Goal: Find specific page/section: Find specific page/section

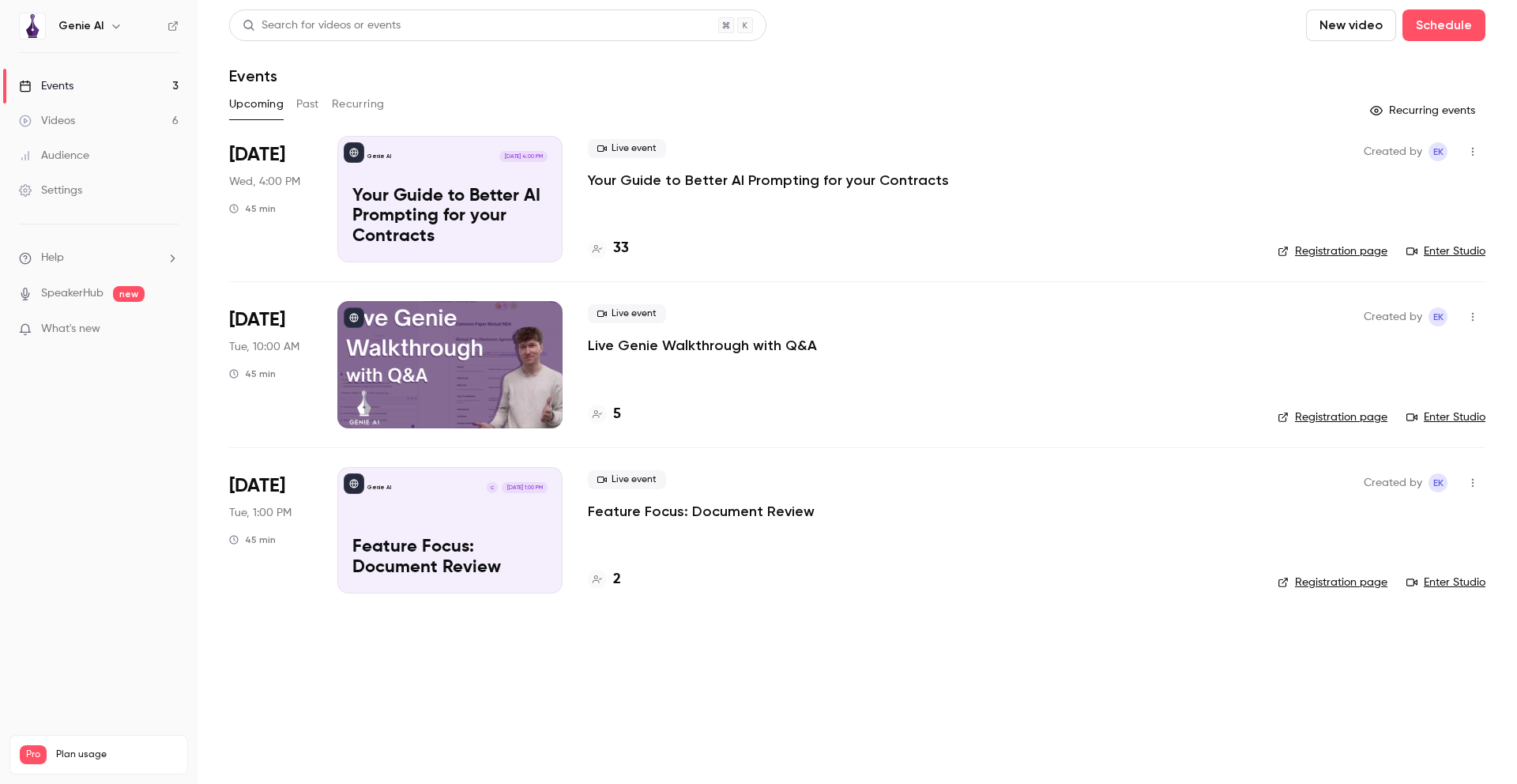
click at [675, 176] on p "Your Guide to Better AI Prompting for your Contracts" at bounding box center [769, 180] width 361 height 19
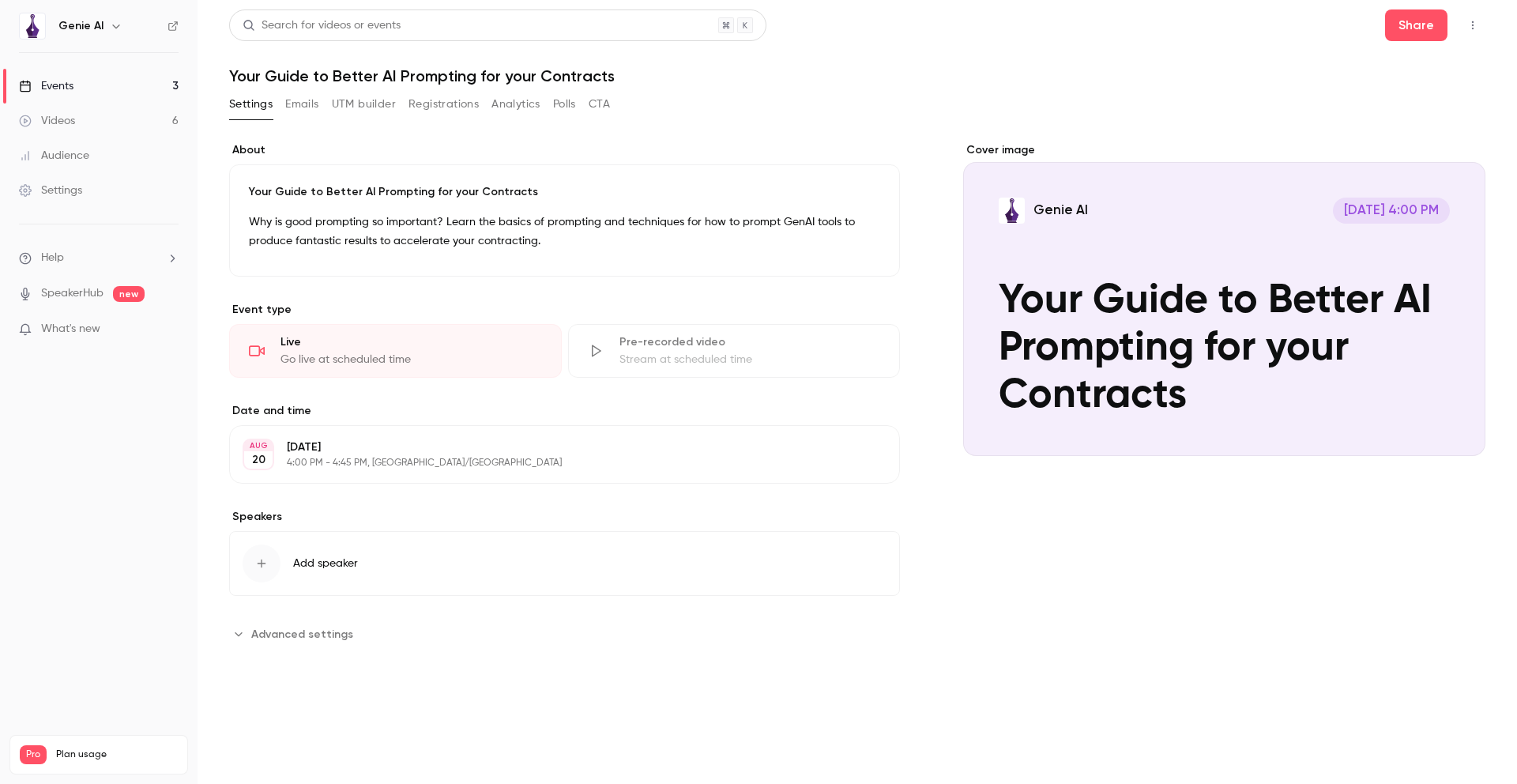
click at [423, 105] on button "Registrations" at bounding box center [443, 105] width 70 height 26
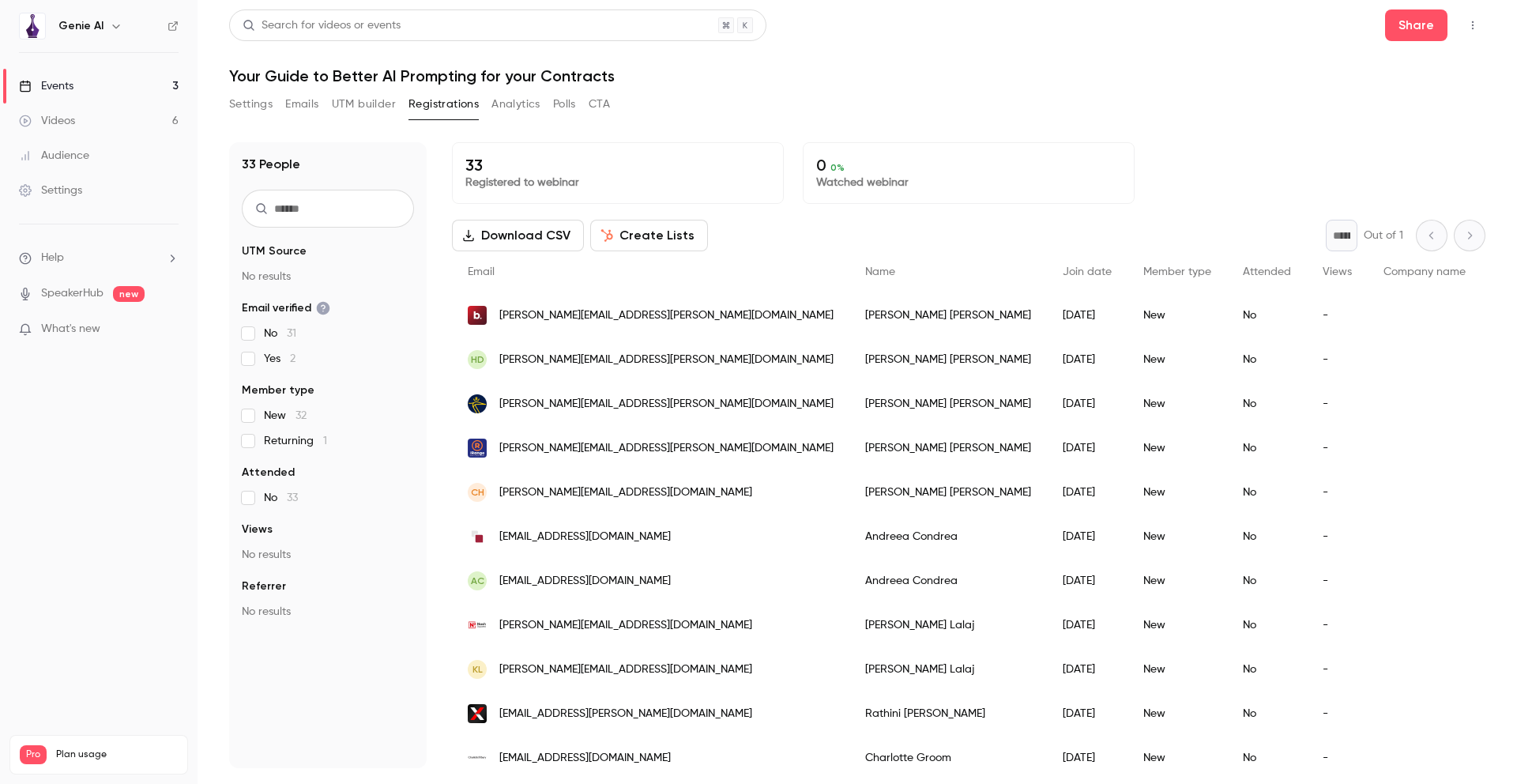
click at [73, 85] on div "Events" at bounding box center [46, 86] width 55 height 15
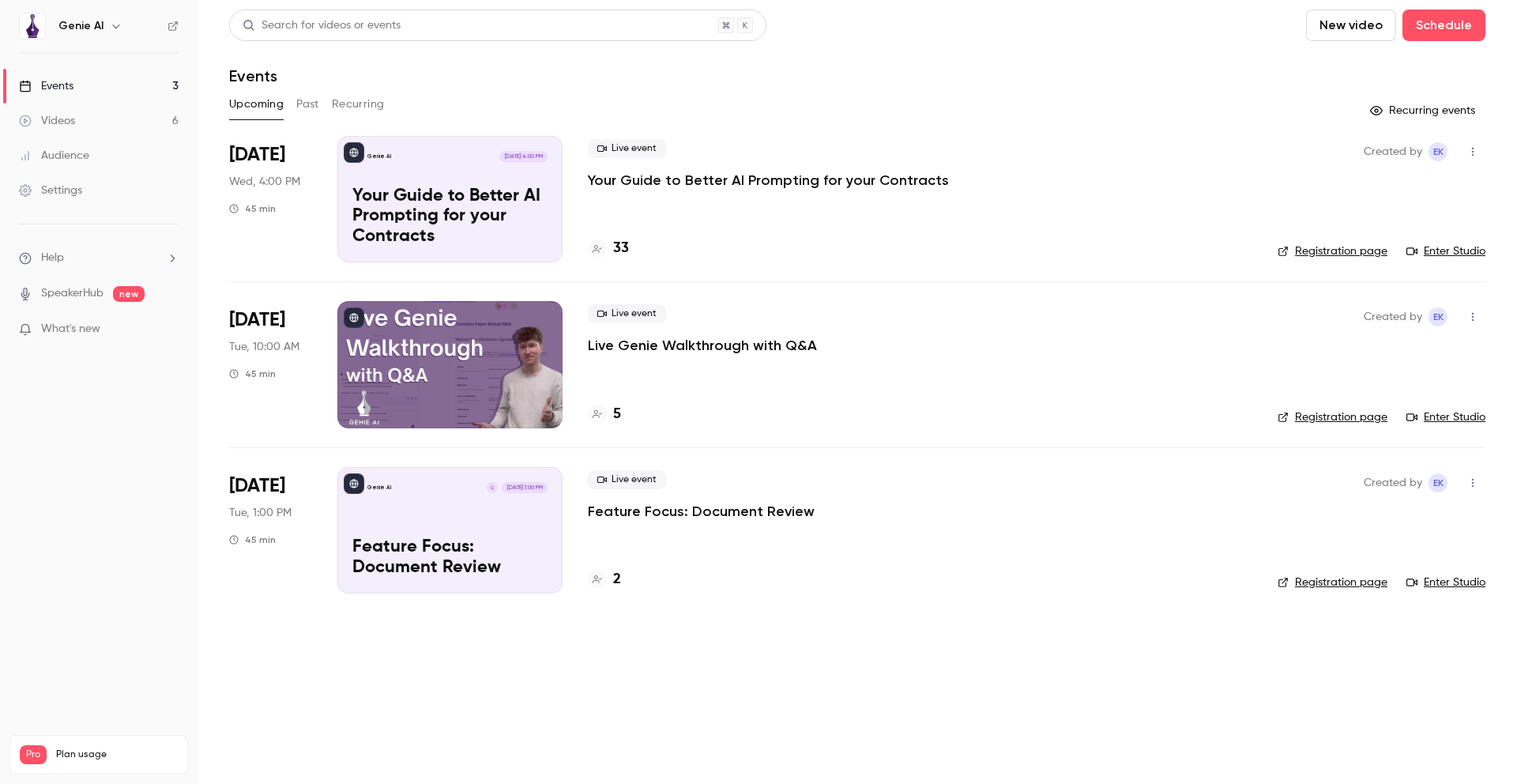
click at [691, 176] on p "Your Guide to Better AI Prompting for your Contracts" at bounding box center [769, 180] width 361 height 19
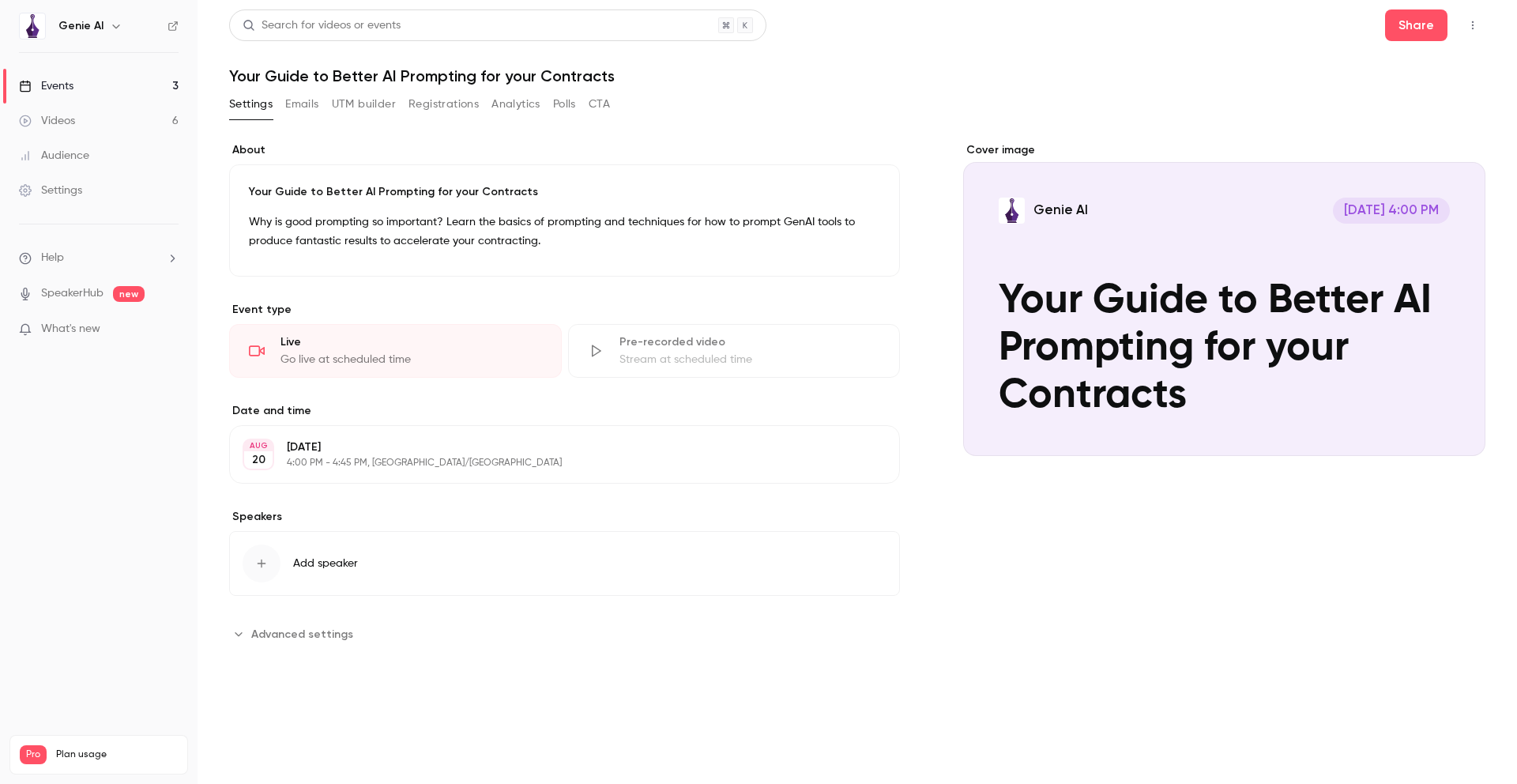
click at [428, 104] on button "Registrations" at bounding box center [443, 105] width 70 height 26
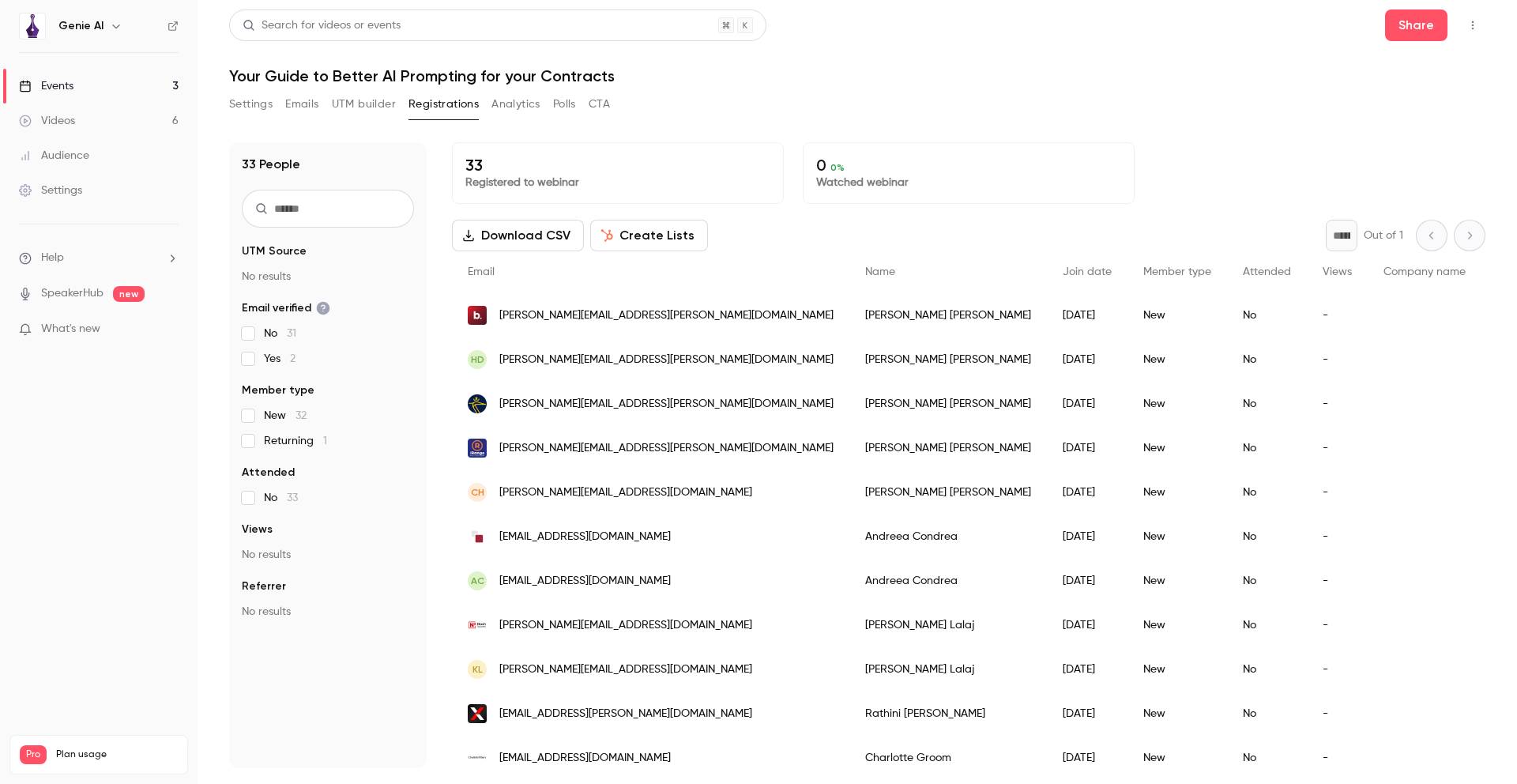
click at [80, 80] on link "Events 3" at bounding box center [98, 86] width 198 height 35
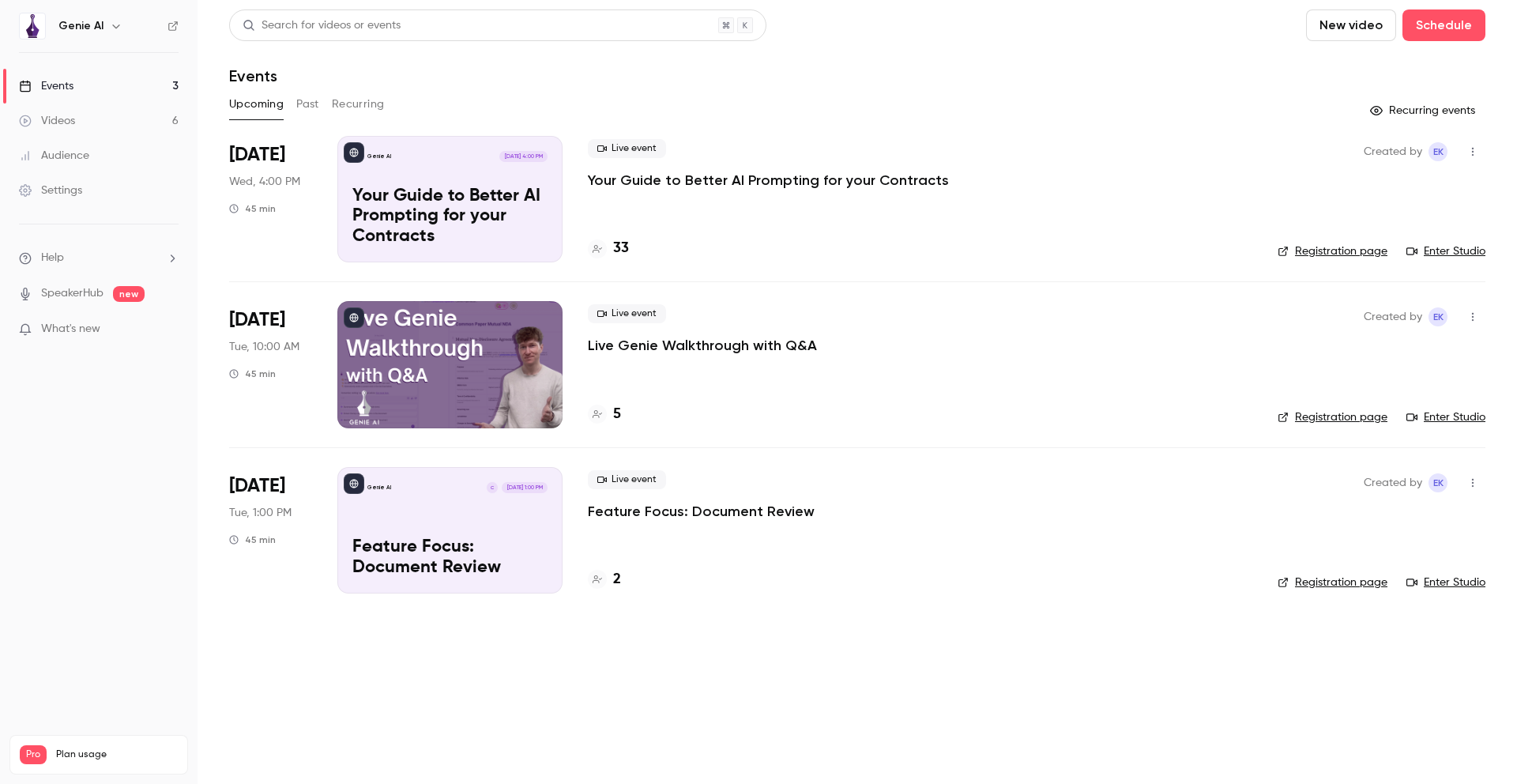
click at [1450, 252] on link "Enter Studio" at bounding box center [1446, 251] width 79 height 15
